Goal: Task Accomplishment & Management: Manage account settings

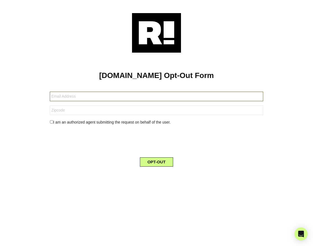
click at [68, 98] on input "text" at bounding box center [157, 97] width 214 height 10
click at [56, 96] on input "text" at bounding box center [157, 97] width 214 height 10
type input "[EMAIL_ADDRESS][DOMAIN_NAME]"
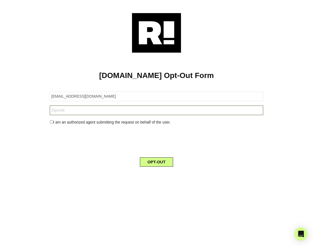
click at [63, 112] on input "text" at bounding box center [157, 110] width 214 height 10
type input "98125"
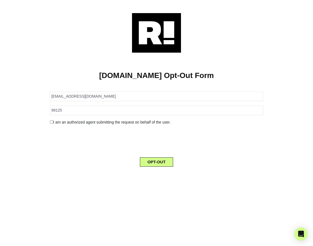
click at [53, 122] on input "checkbox" at bounding box center [52, 121] width 4 height 3
checkbox input "true"
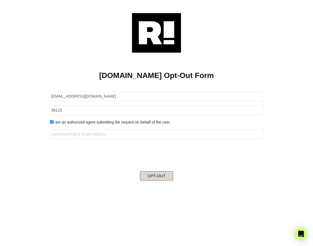
click at [157, 175] on button "OPT-OUT" at bounding box center [157, 175] width 34 height 9
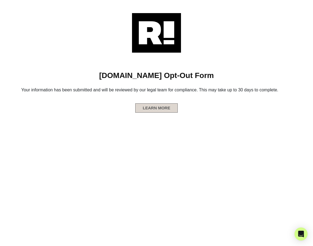
click at [156, 108] on button "LEARN MORE" at bounding box center [156, 107] width 43 height 9
